Goal: Task Accomplishment & Management: Complete application form

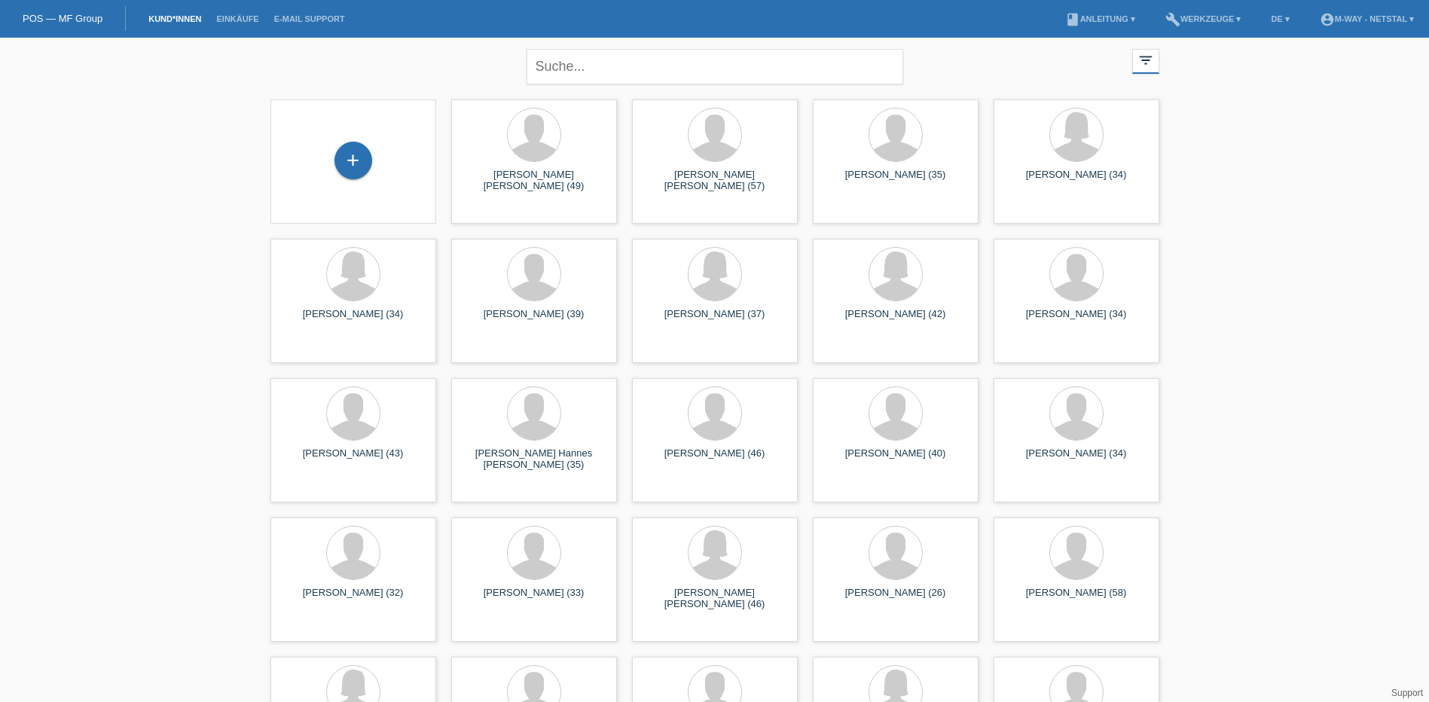
click at [331, 150] on div "+" at bounding box center [353, 162] width 142 height 40
click at [349, 159] on div "+" at bounding box center [353, 161] width 38 height 38
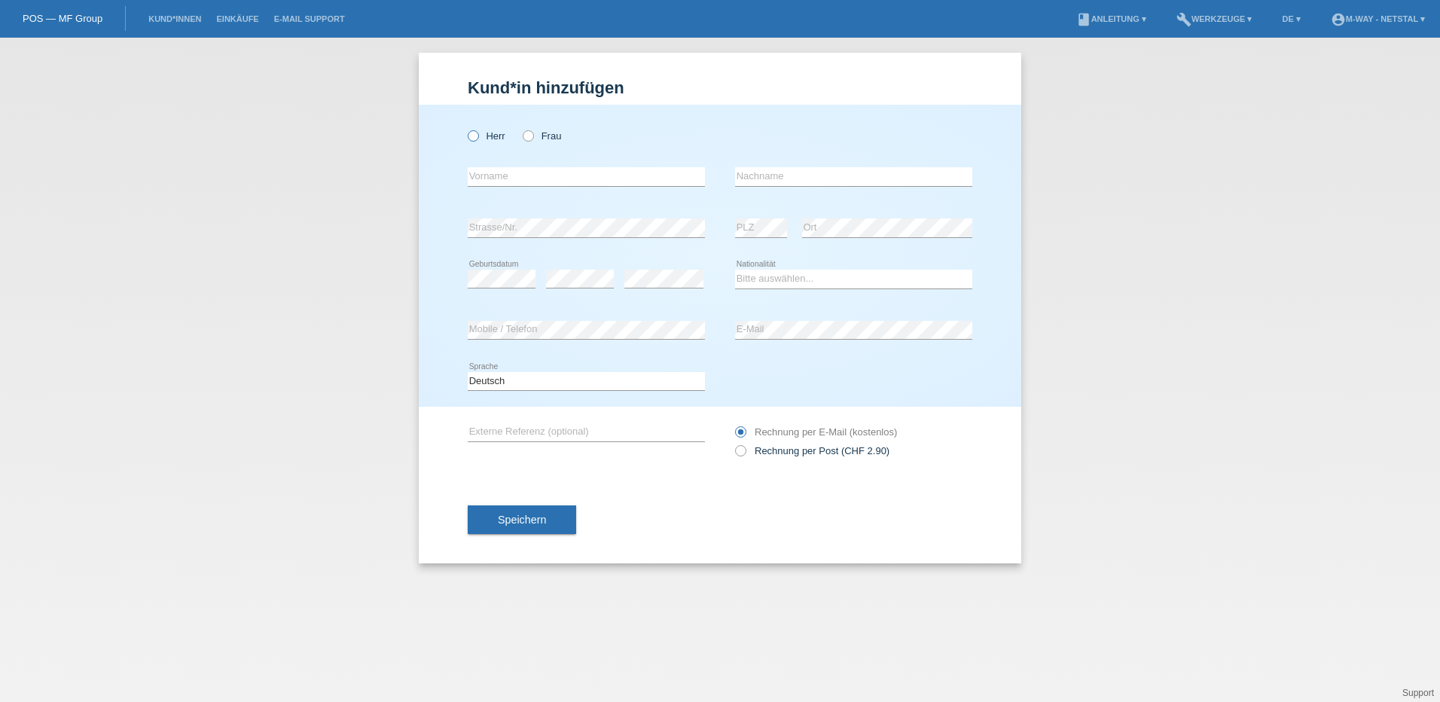
click at [465, 128] on icon at bounding box center [465, 128] width 0 height 0
click at [469, 136] on input "Herr" at bounding box center [473, 135] width 10 height 10
radio input "true"
click at [578, 189] on div "error Vorname" at bounding box center [586, 176] width 237 height 51
click at [579, 182] on input "text" at bounding box center [586, 176] width 237 height 19
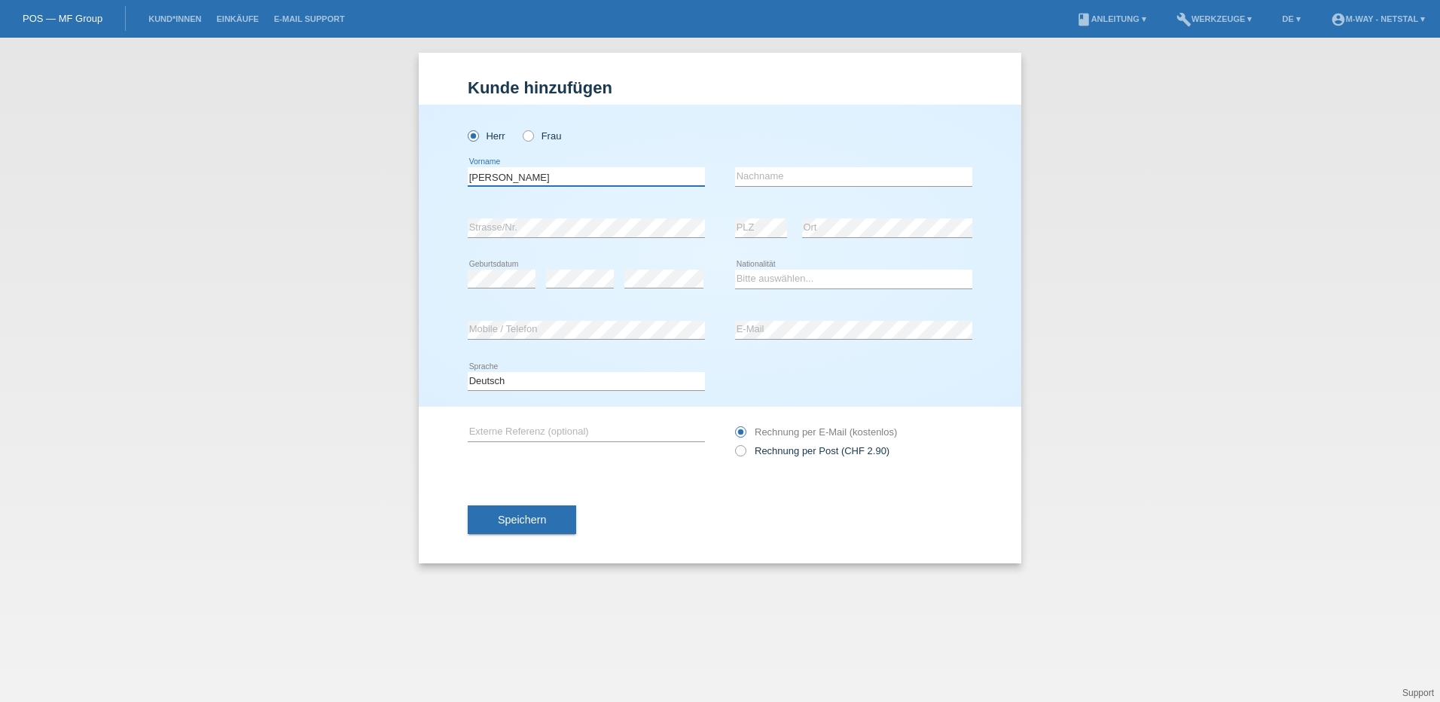
type input "[PERSON_NAME]"
click at [721, 282] on div "error Geburtsdatum error error Bitte auswählen..." at bounding box center [720, 279] width 505 height 51
click at [740, 279] on select "Bitte auswählen... Schweiz Deutschland Liechtenstein Österreich ------------ Af…" at bounding box center [853, 279] width 237 height 18
select select "CH"
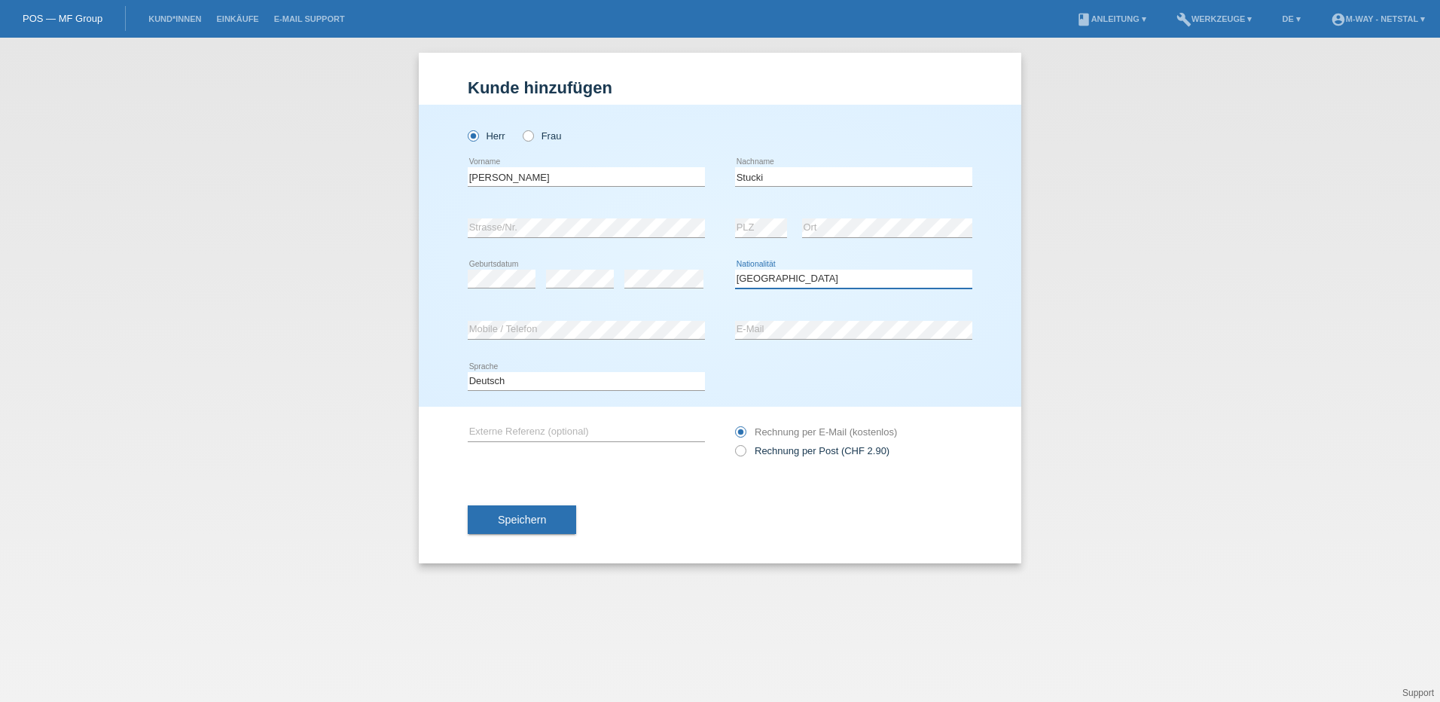
click at [735, 270] on select "Bitte auswählen... Schweiz Deutschland Liechtenstein Österreich ------------ Af…" at bounding box center [853, 279] width 237 height 18
click at [1099, 277] on div "Kund*in hinzufügen Kunde hinzufügen Kundin hinzufügen Herr Frau Daniel error Vo…" at bounding box center [720, 370] width 1440 height 664
click at [538, 515] on span "Speichern" at bounding box center [522, 520] width 48 height 12
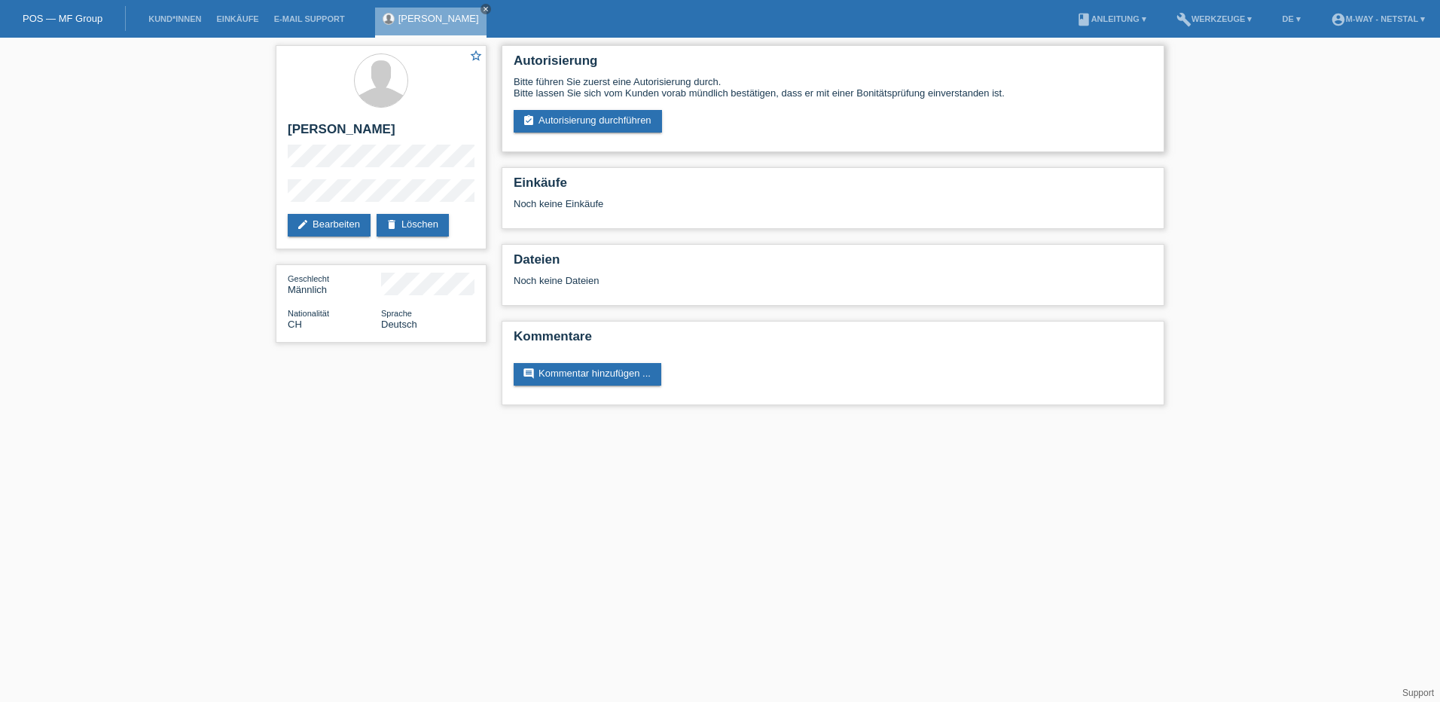
click at [578, 108] on div "Bitte führen Sie zuerst eine Autorisierung durch. Bitte lassen Sie sich vom Kun…" at bounding box center [833, 104] width 639 height 56
click at [578, 117] on link "assignment_turned_in Autorisierung durchführen" at bounding box center [588, 121] width 148 height 23
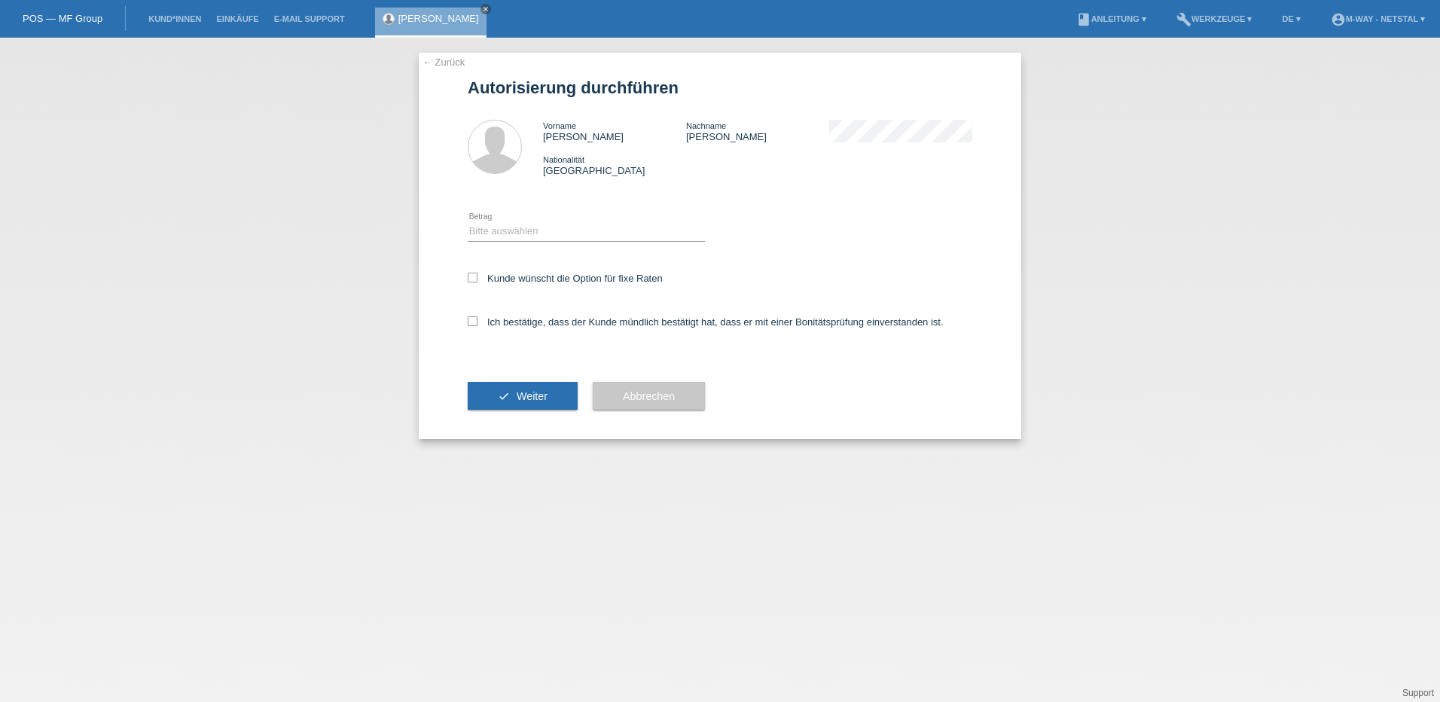
click at [548, 207] on div "Bitte auswählen CHF 1.00 - CHF 499.00 CHF 500.00 - CHF 1'999.00 CHF 2'000.00 - …" at bounding box center [586, 231] width 237 height 51
click at [533, 243] on div "Bitte auswählen CHF 1.00 - CHF 499.00 CHF 500.00 - CHF 1'999.00 CHF 2'000.00 - …" at bounding box center [586, 231] width 237 height 51
click at [538, 230] on select "Bitte auswählen CHF 1.00 - CHF 499.00 CHF 500.00 - CHF 1'999.00 CHF 2'000.00 - …" at bounding box center [586, 231] width 237 height 18
select select "3"
click at [468, 222] on select "Bitte auswählen CHF 1.00 - CHF 499.00 CHF 500.00 - CHF 1'999.00 CHF 2'000.00 - …" at bounding box center [586, 231] width 237 height 18
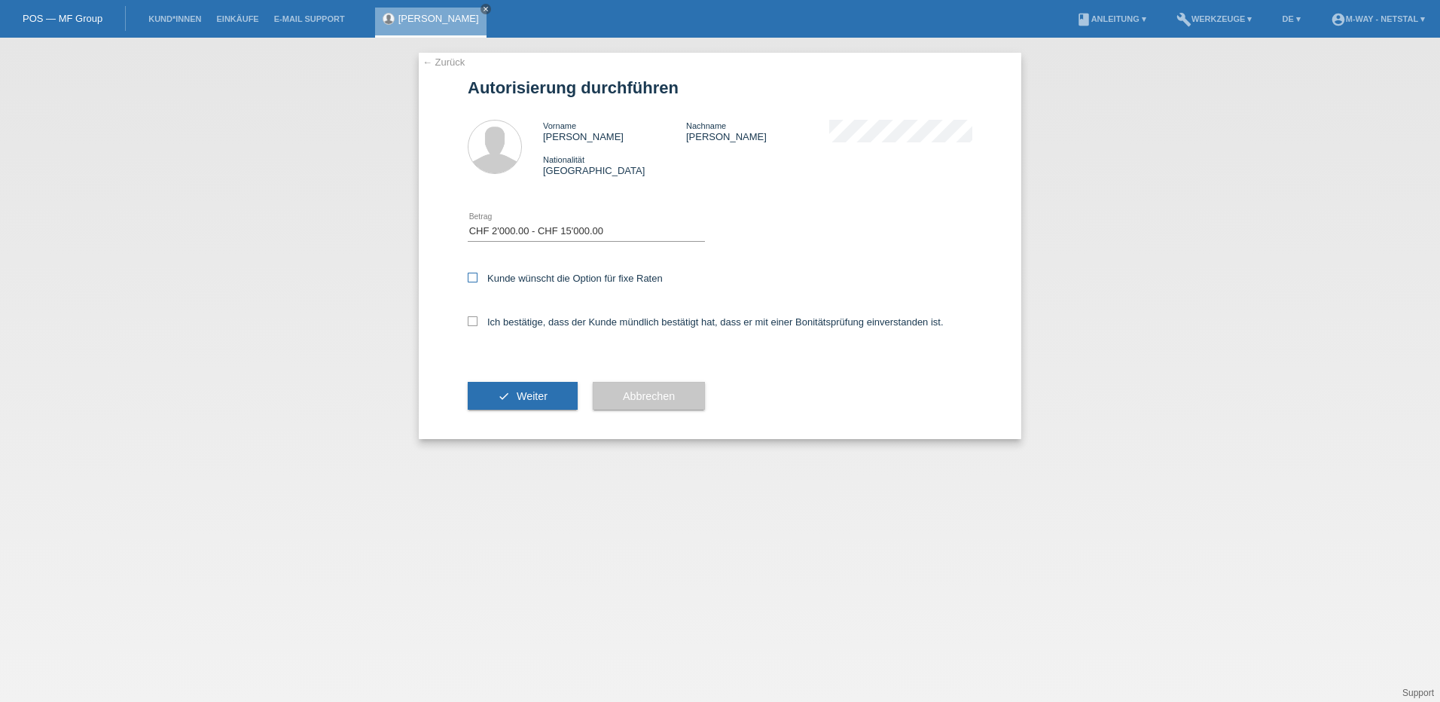
click at [475, 276] on icon at bounding box center [473, 278] width 10 height 10
click at [475, 276] on input "Kunde wünscht die Option für fixe Raten" at bounding box center [473, 278] width 10 height 10
checkbox input "true"
click at [485, 319] on label "Ich bestätige, dass der Kunde mündlich bestätigt hat, dass er mit einer Bonität…" at bounding box center [706, 321] width 476 height 11
click at [477, 319] on input "Ich bestätige, dass der Kunde mündlich bestätigt hat, dass er mit einer Bonität…" at bounding box center [473, 321] width 10 height 10
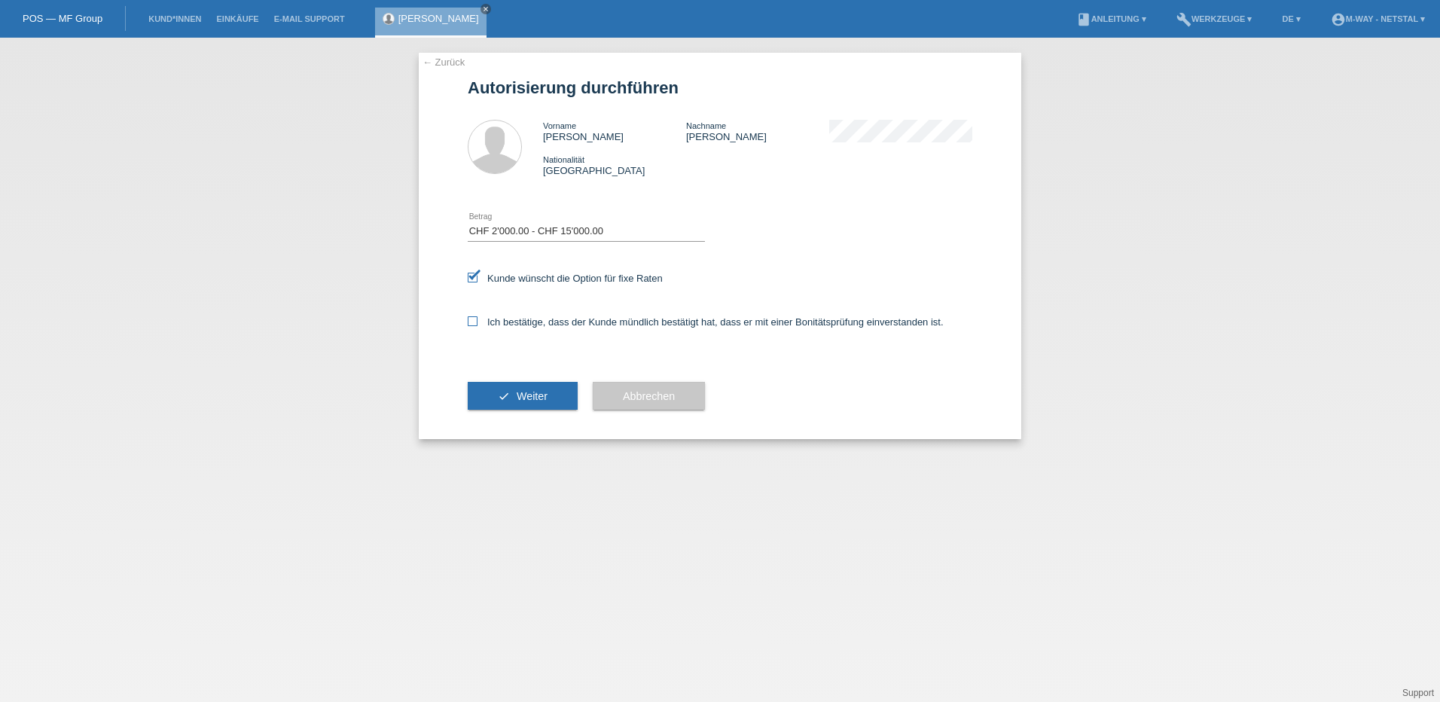
checkbox input "true"
click at [532, 395] on span "Weiter" at bounding box center [532, 396] width 31 height 12
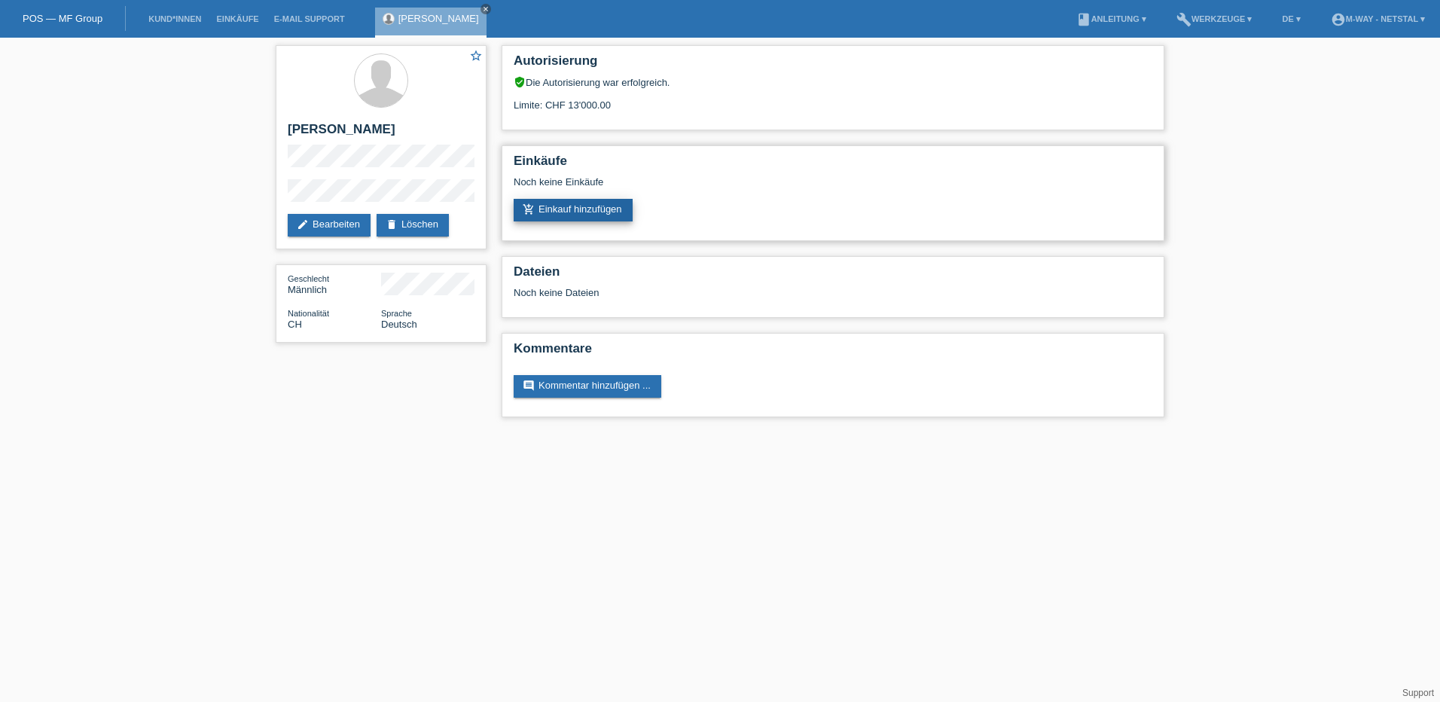
click at [539, 205] on link "add_shopping_cart Einkauf hinzufügen" at bounding box center [573, 210] width 119 height 23
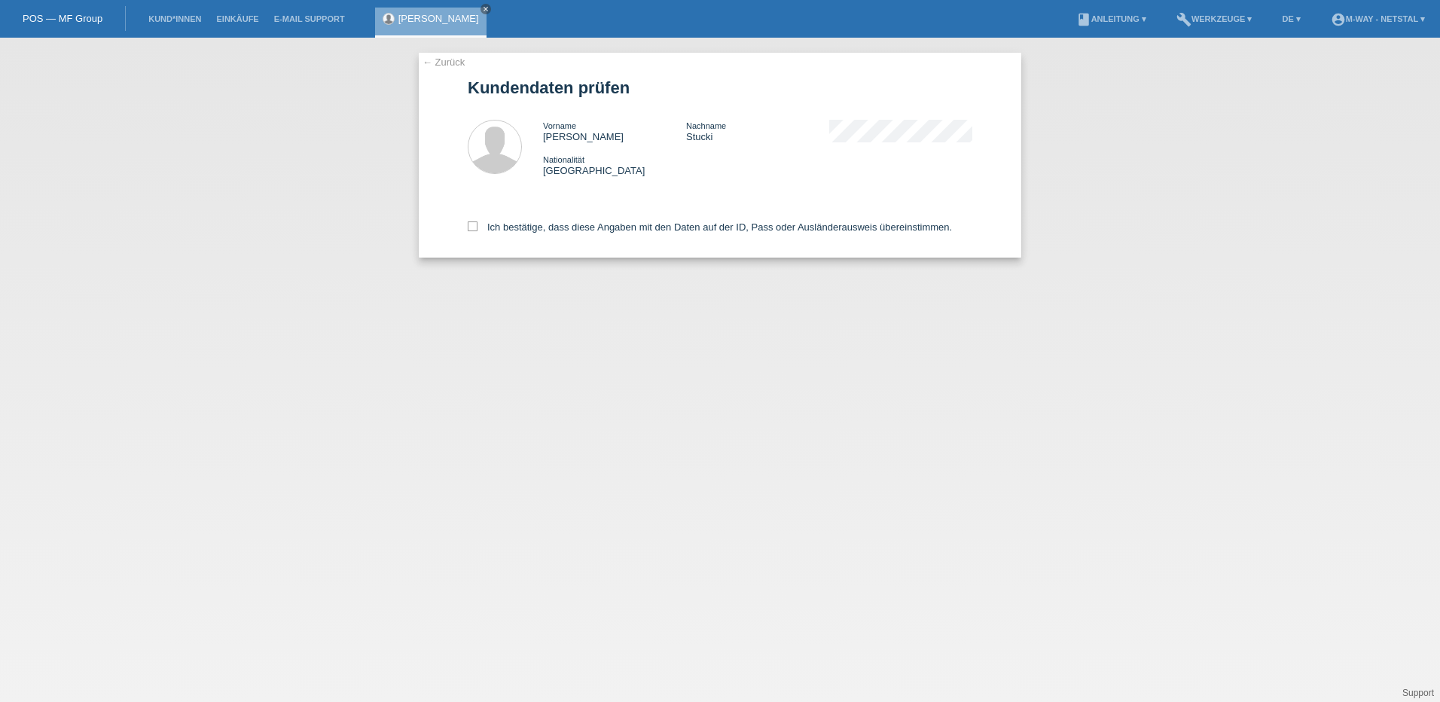
click at [498, 217] on div "Ich bestätige, dass diese Angaben mit den Daten auf der ID, Pass oder Ausländer…" at bounding box center [720, 224] width 505 height 66
drag, startPoint x: 497, startPoint y: 232, endPoint x: 498, endPoint y: 217, distance: 15.1
click at [498, 217] on div "Ich bestätige, dass diese Angaben mit den Daten auf der ID, Pass oder Ausländer…" at bounding box center [720, 224] width 505 height 66
click at [498, 227] on label "Ich bestätige, dass diese Angaben mit den Daten auf der ID, Pass oder Ausländer…" at bounding box center [710, 226] width 484 height 11
click at [477, 227] on input "Ich bestätige, dass diese Angaben mit den Daten auf der ID, Pass oder Ausländer…" at bounding box center [473, 226] width 10 height 10
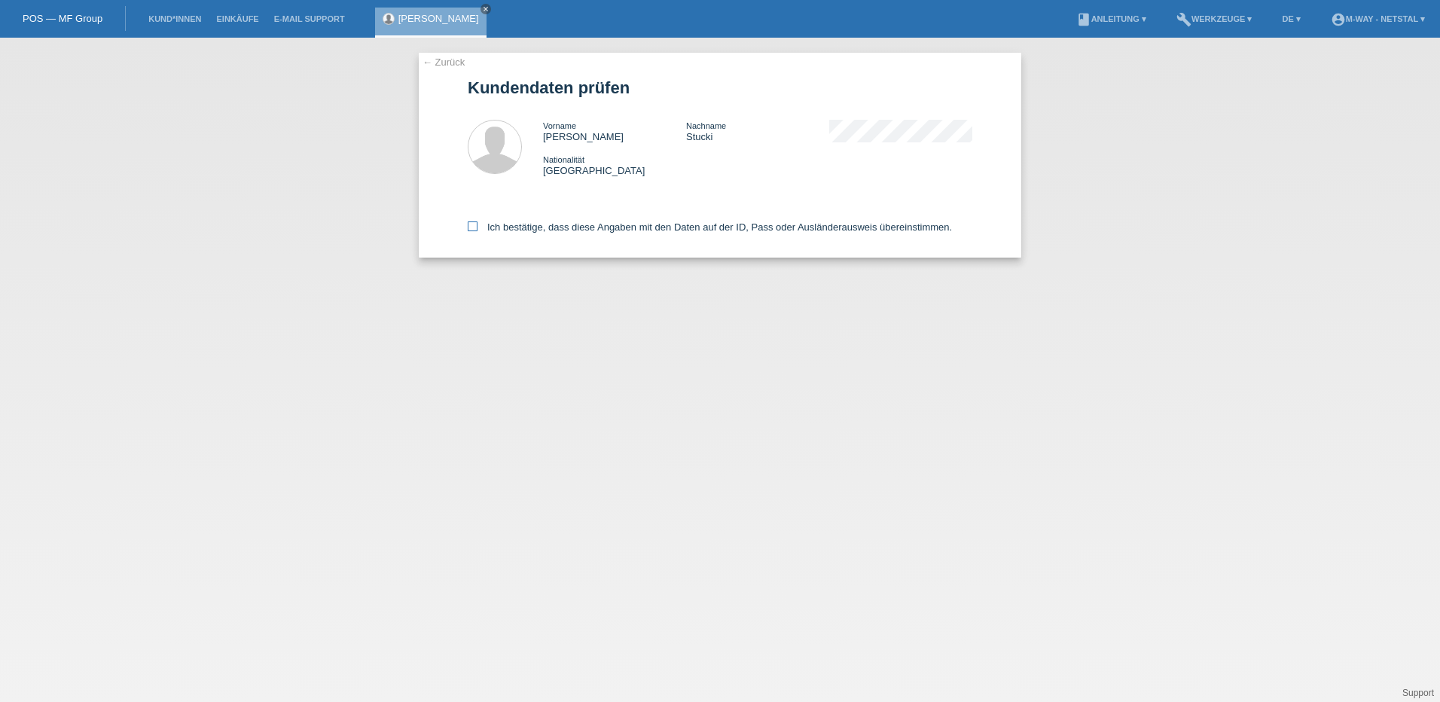
checkbox input "true"
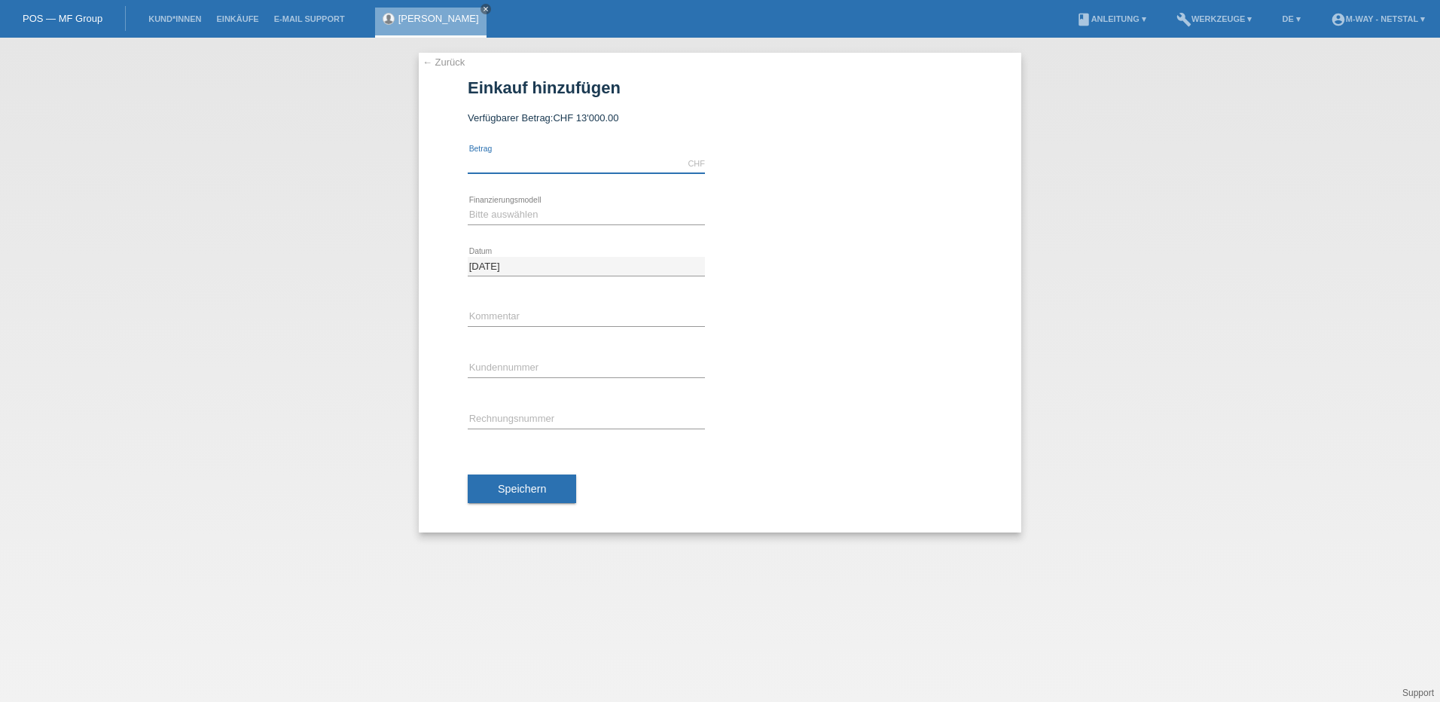
click at [543, 166] on input "text" at bounding box center [586, 163] width 237 height 19
type input "3090.25"
click at [545, 215] on select "Bitte auswählen Fixe Raten Kauf auf Rechnung mit Teilzahlungsoption" at bounding box center [586, 215] width 237 height 18
select select "77"
click at [468, 206] on select "Bitte auswählen Fixe Raten Kauf auf Rechnung mit Teilzahlungsoption" at bounding box center [586, 215] width 237 height 18
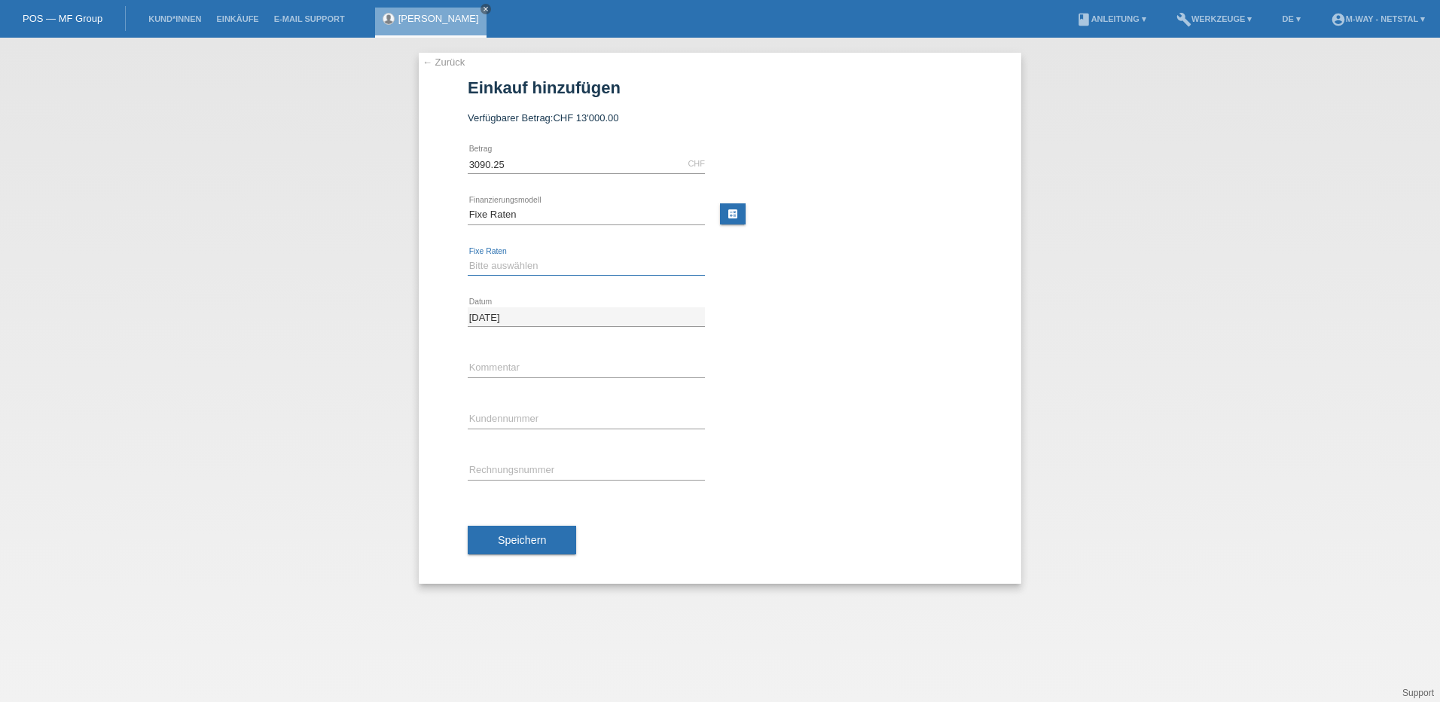
click at [541, 262] on select "Bitte auswählen 4 Raten 5 Raten 6 Raten 7 Raten 8 Raten 9 Raten 10 Raten 11 Rat…" at bounding box center [586, 266] width 237 height 18
select select "202"
click at [468, 257] on select "Bitte auswählen 4 Raten 5 Raten 6 Raten 7 Raten 8 Raten 9 Raten 10 Raten 11 Rat…" at bounding box center [586, 266] width 237 height 18
click at [498, 371] on input "text" at bounding box center [586, 367] width 237 height 19
type input "Cube Editor"
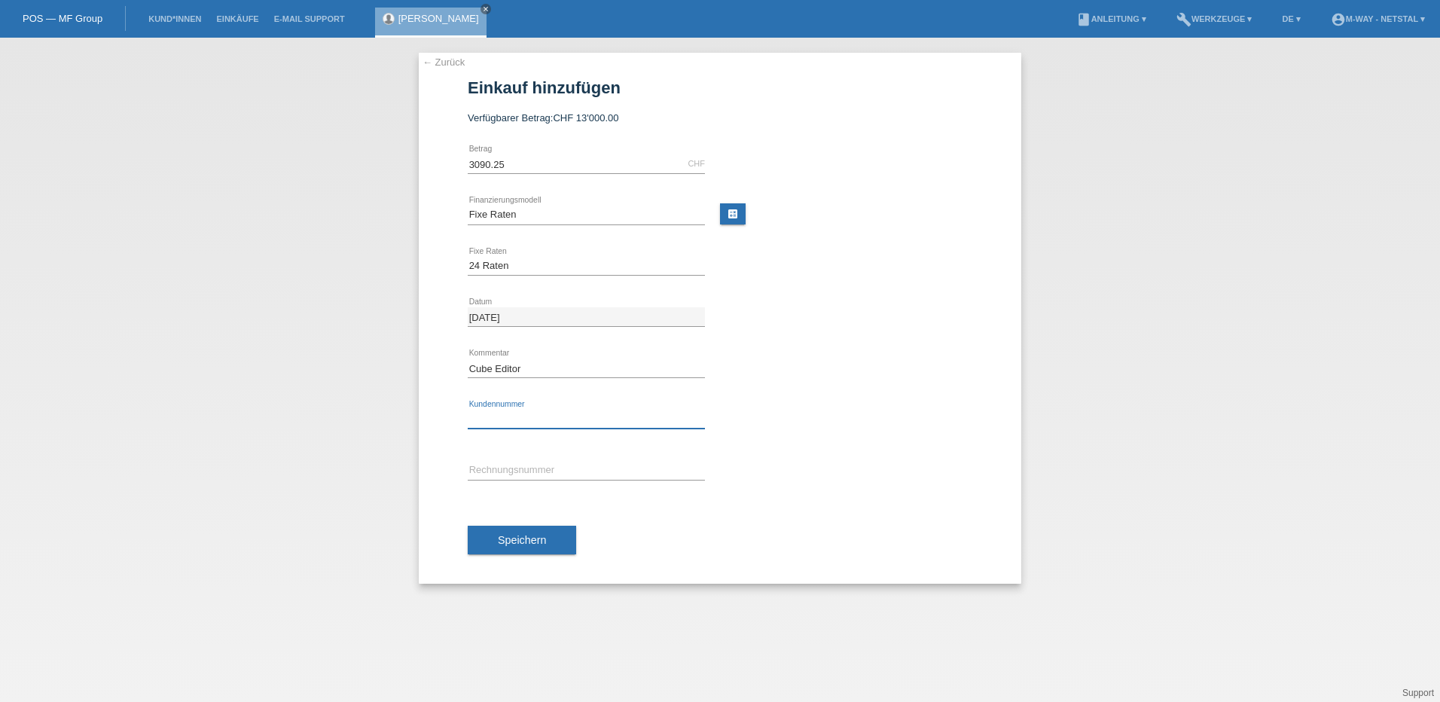
click at [517, 415] on input "text" at bounding box center [586, 419] width 237 height 19
type input "K372333"
click at [514, 470] on input "text" at bounding box center [586, 470] width 237 height 19
type input "20335/37"
click at [508, 541] on span "Speichern" at bounding box center [522, 540] width 48 height 12
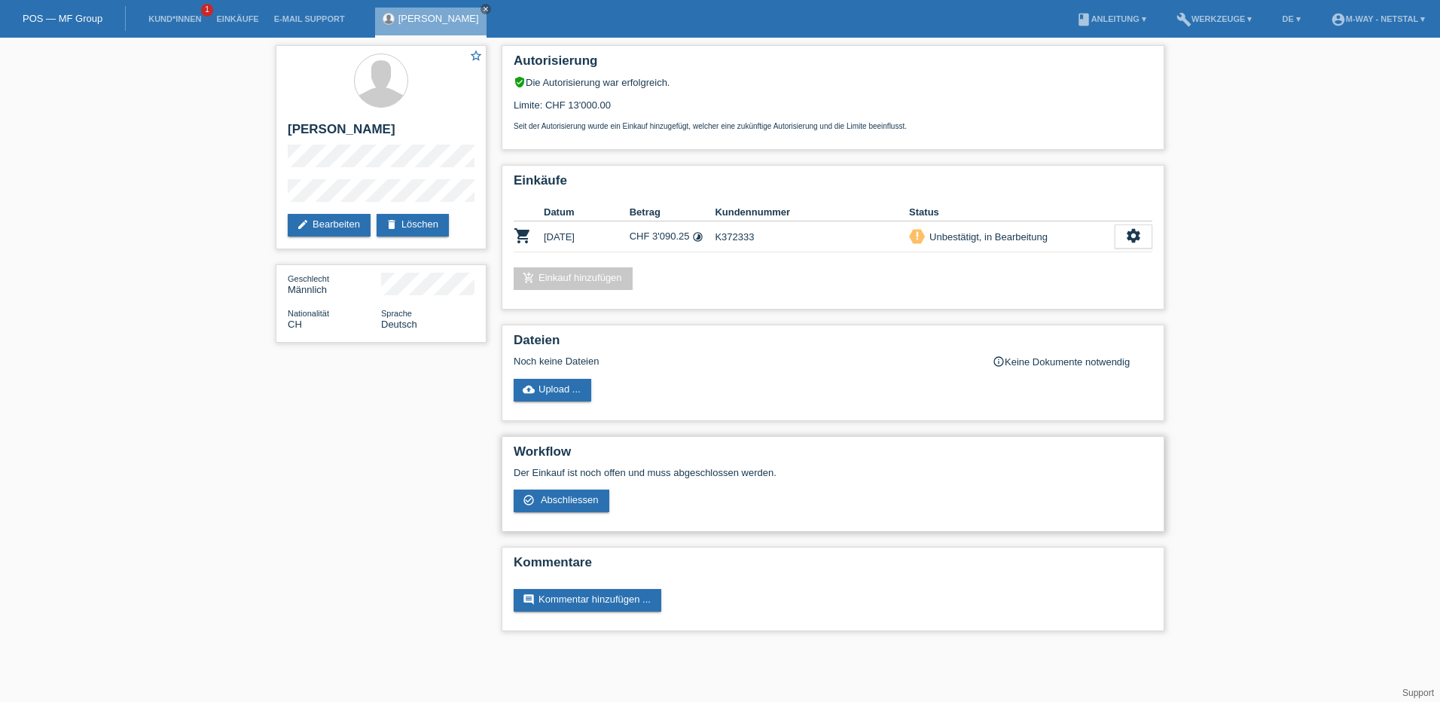
click at [566, 514] on div "Der Einkauf ist noch offen und muss abgeschlossen werden. check_circle_outline …" at bounding box center [833, 495] width 639 height 56
click at [572, 496] on span "Abschliessen" at bounding box center [570, 499] width 58 height 11
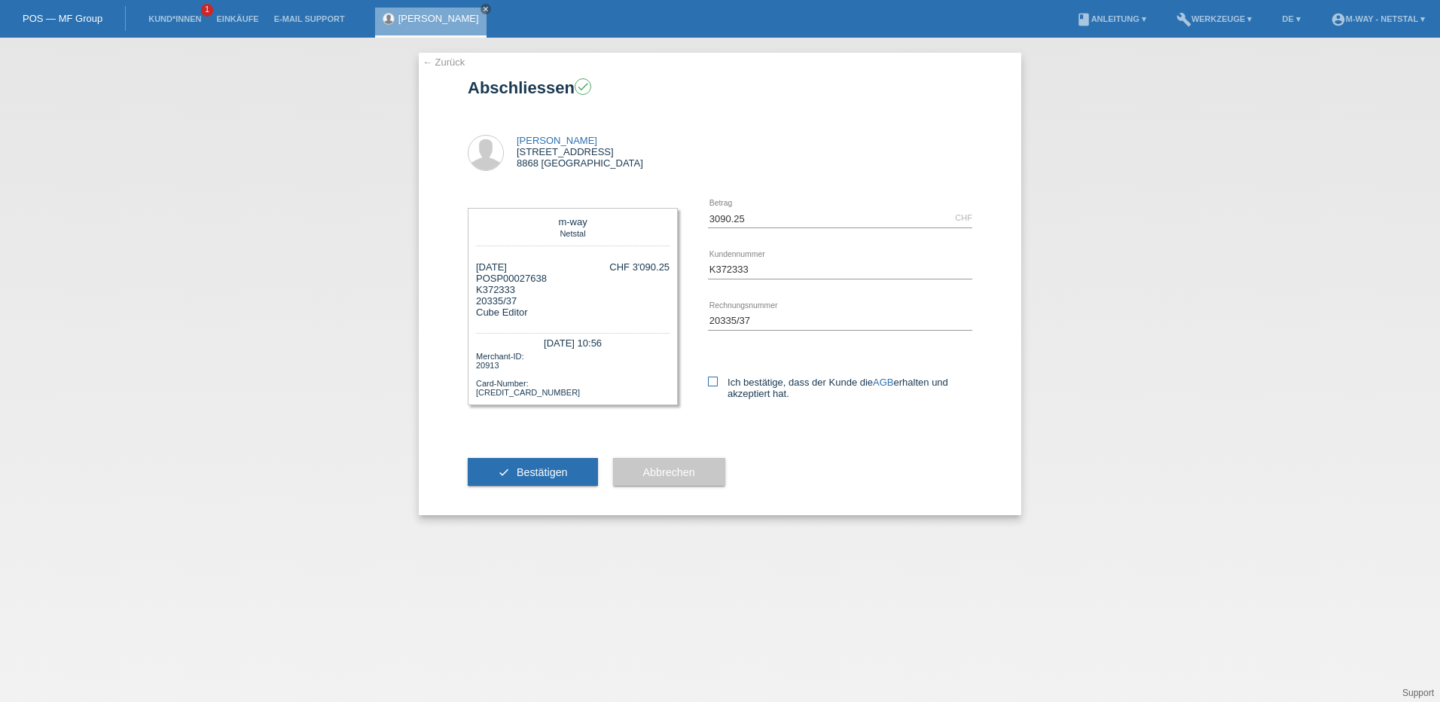
click at [712, 380] on icon at bounding box center [713, 382] width 10 height 10
click at [712, 380] on input "Ich bestätige, dass der Kunde die AGB erhalten und akzeptiert hat." at bounding box center [713, 382] width 10 height 10
checkbox input "true"
click at [537, 471] on span "Bestätigen" at bounding box center [542, 472] width 51 height 12
